Goal: Task Accomplishment & Management: Use online tool/utility

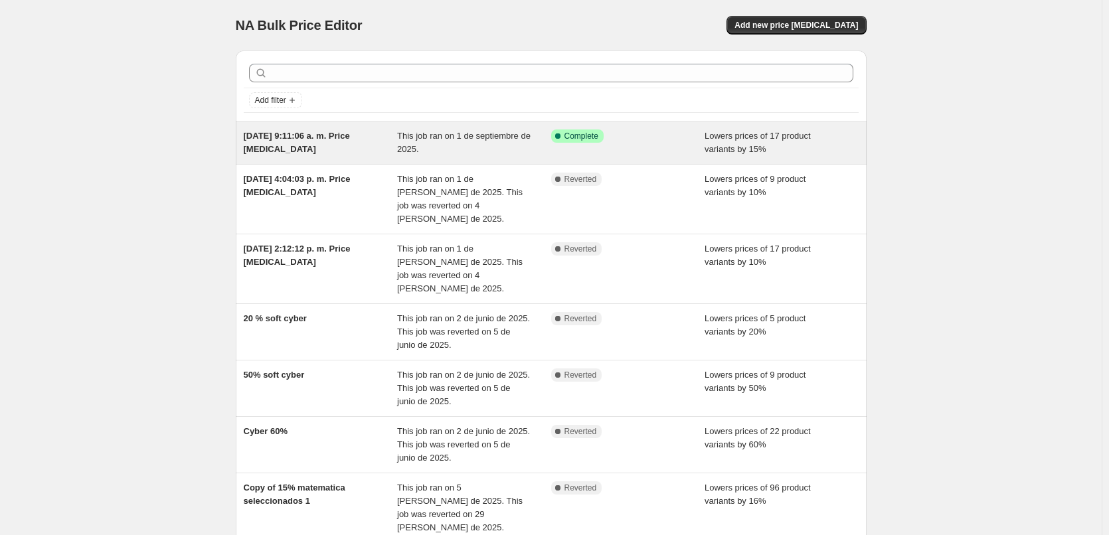
click at [364, 143] on div "[DATE] 9:11:06 a. m. Price [MEDICAL_DATA]" at bounding box center [321, 142] width 154 height 27
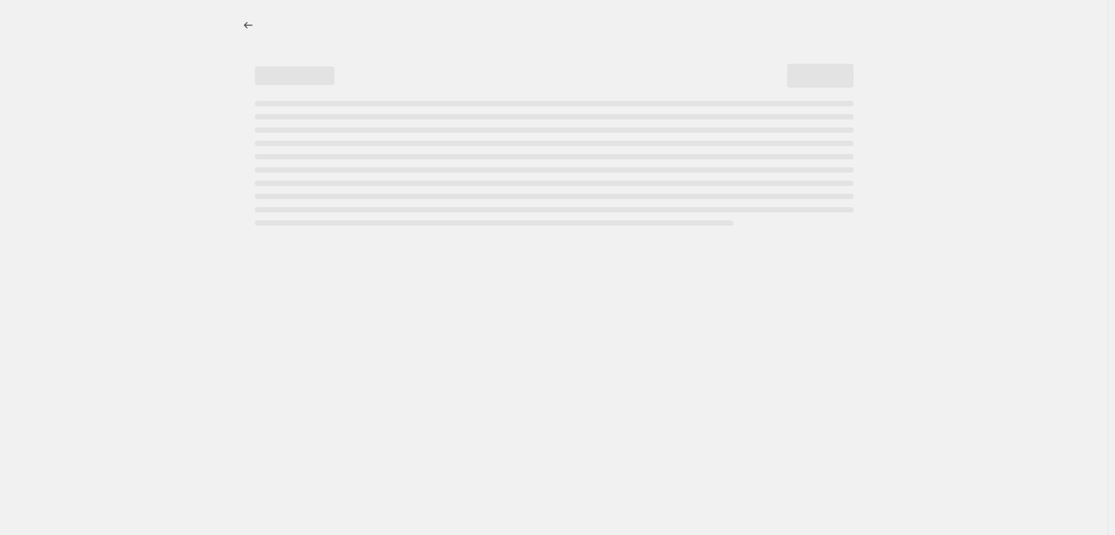
select select "percentage"
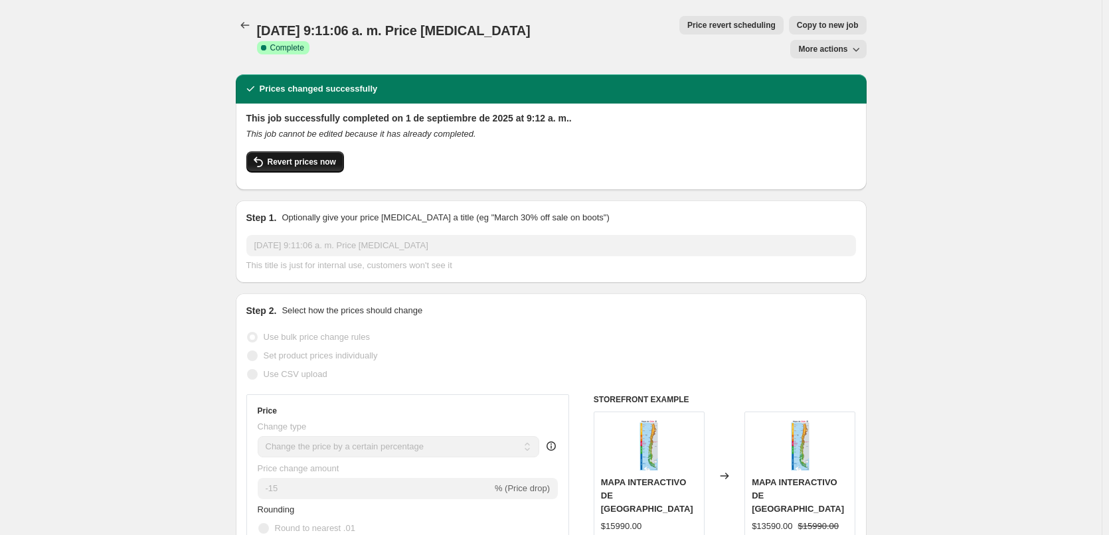
click at [283, 157] on span "Revert prices now" at bounding box center [302, 162] width 68 height 11
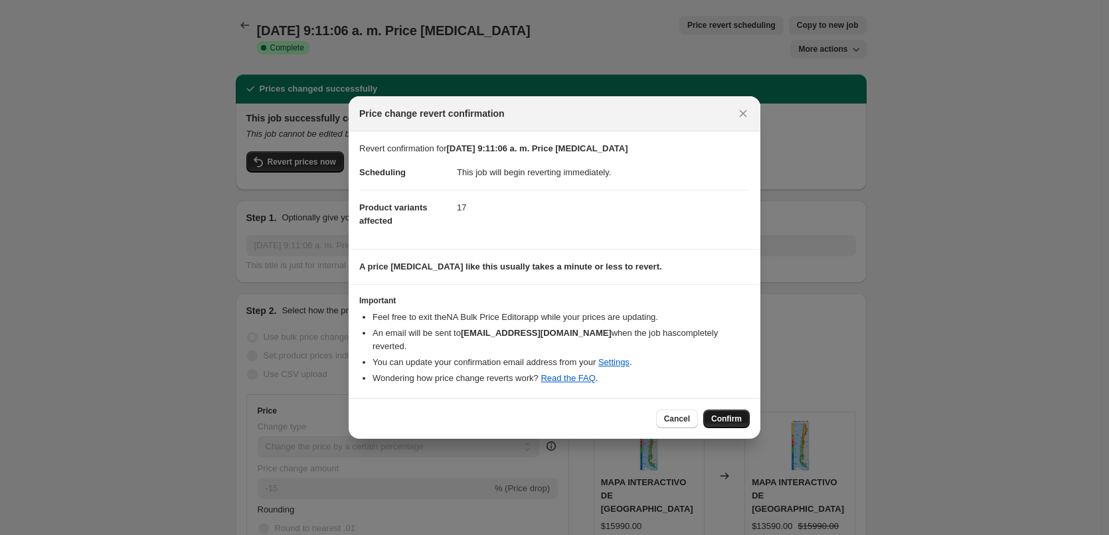
click at [728, 414] on span "Confirm" at bounding box center [726, 419] width 31 height 11
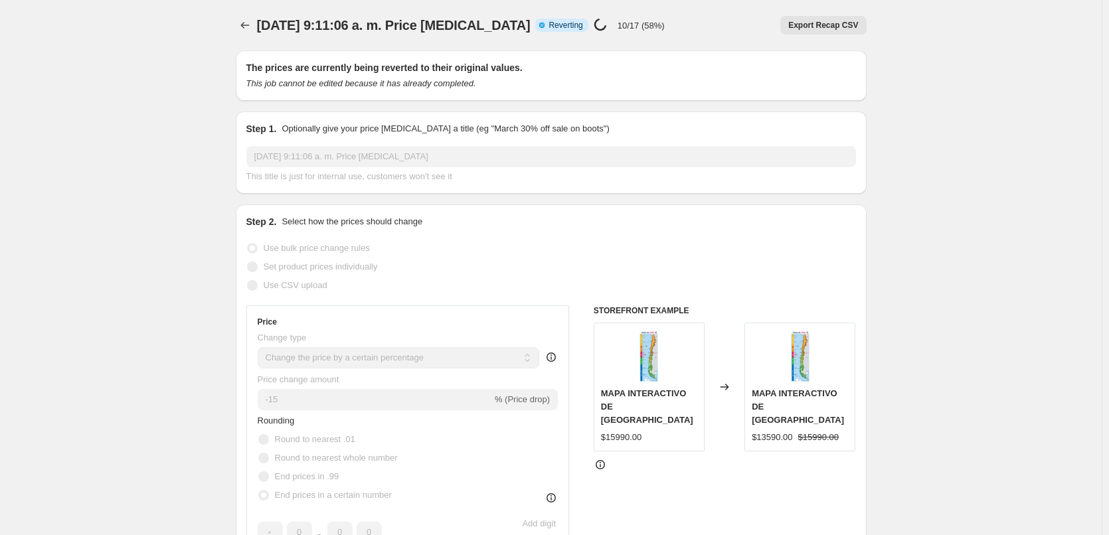
select select "percentage"
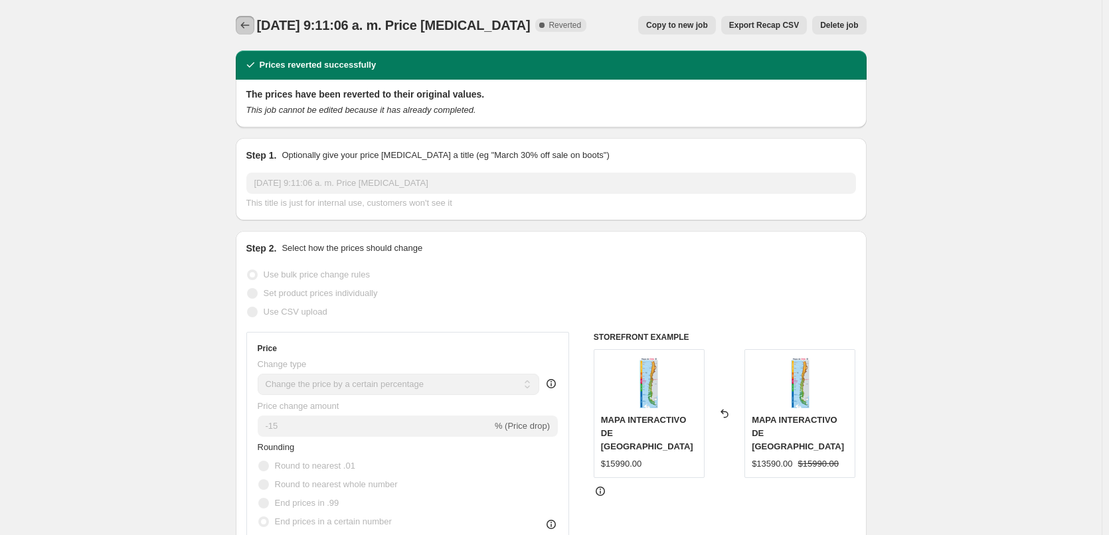
click at [245, 23] on icon "Price change jobs" at bounding box center [244, 25] width 13 height 13
